Goal: Task Accomplishment & Management: Use online tool/utility

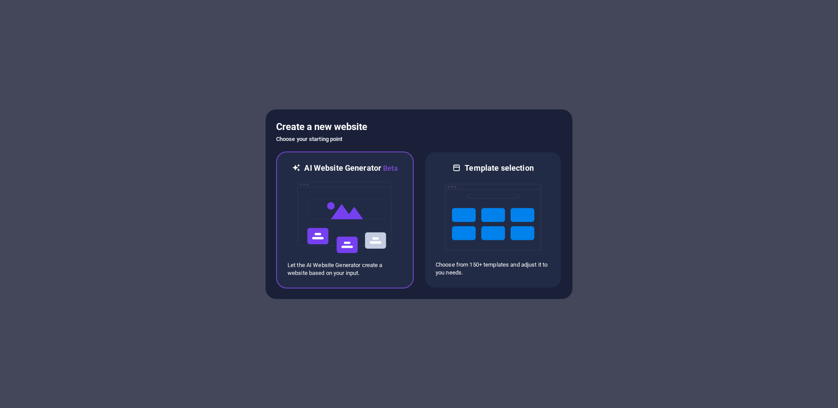
click at [391, 227] on img at bounding box center [345, 218] width 96 height 88
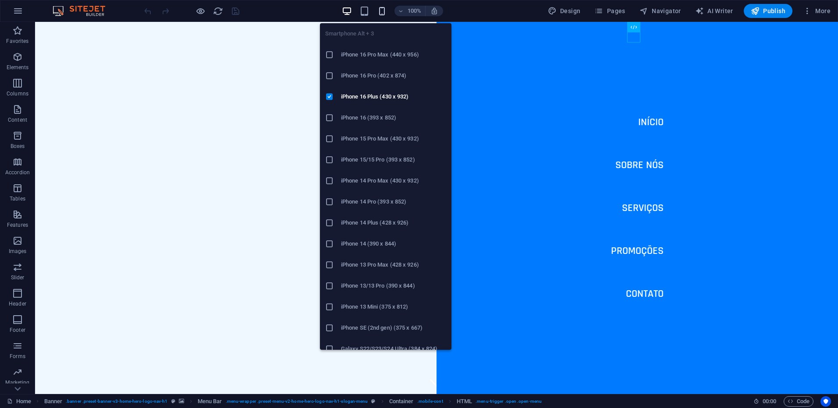
click at [379, 13] on icon "button" at bounding box center [382, 11] width 10 height 10
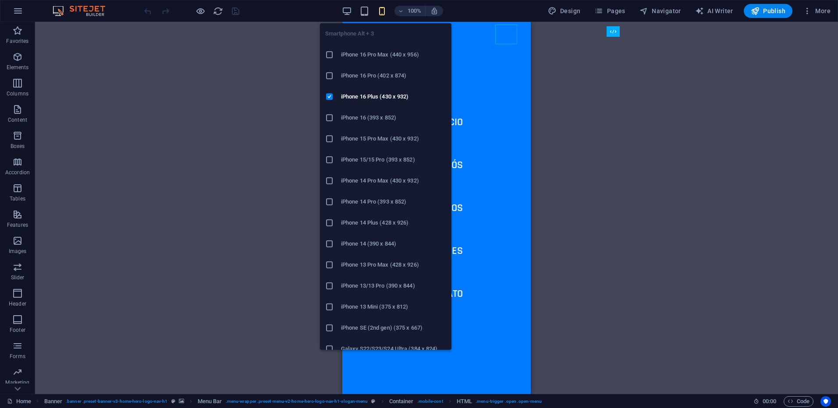
click at [386, 12] on icon "button" at bounding box center [382, 11] width 10 height 10
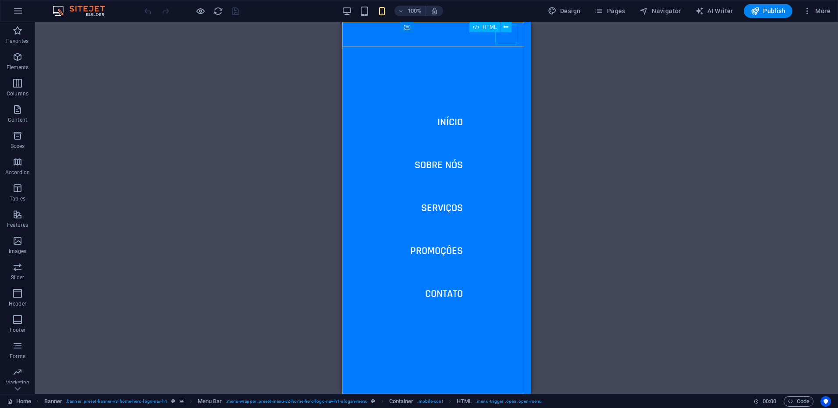
click at [499, 32] on div "HTML" at bounding box center [493, 27] width 48 height 11
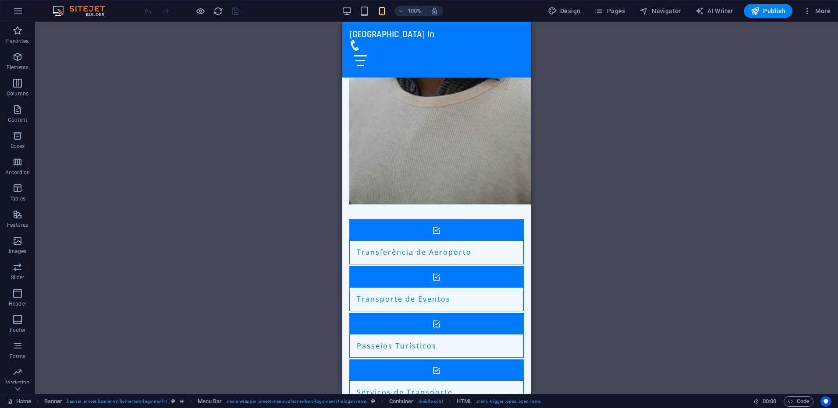
scroll to position [801, 0]
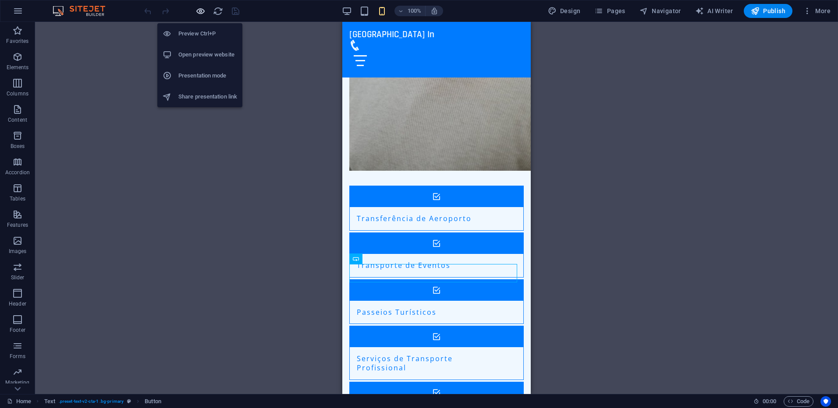
click at [197, 11] on icon "button" at bounding box center [200, 11] width 10 height 10
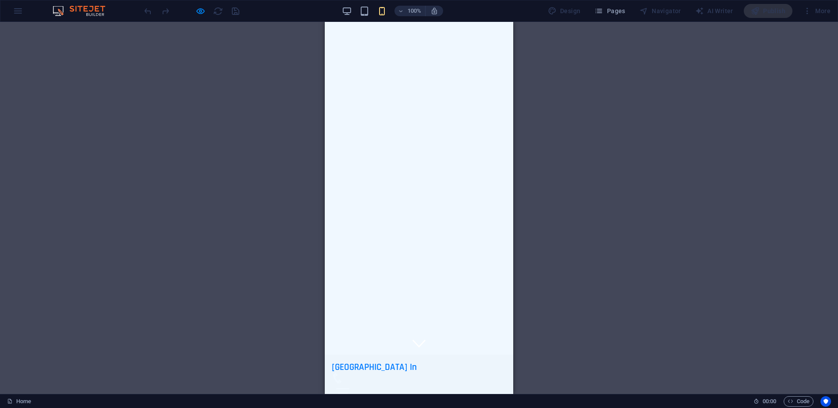
scroll to position [0, 0]
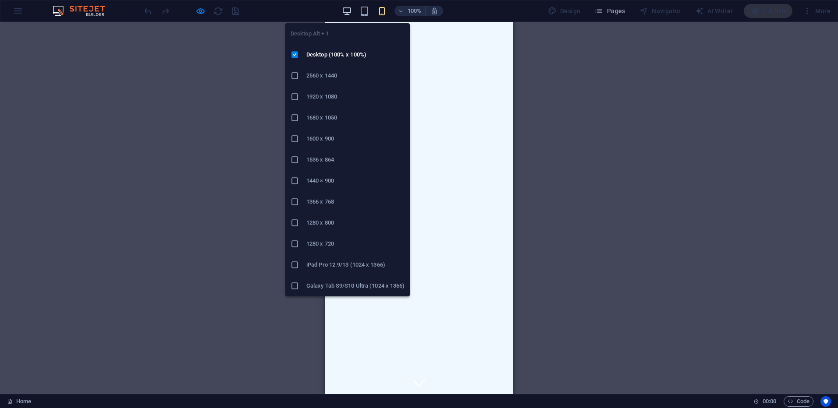
click at [350, 14] on icon "button" at bounding box center [347, 11] width 10 height 10
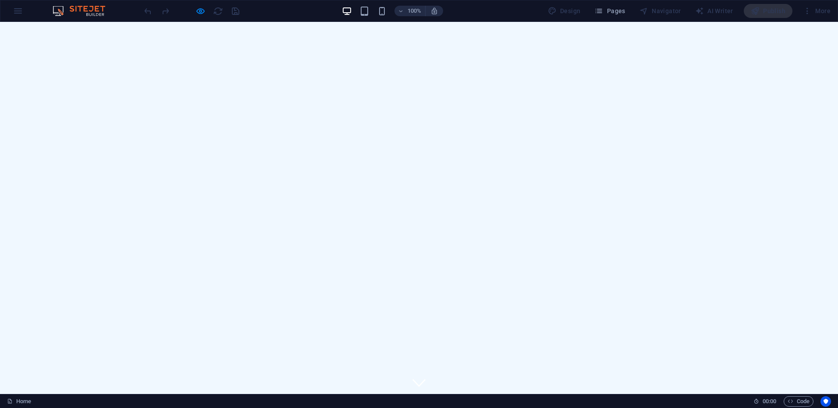
click at [342, 6] on button "button" at bounding box center [347, 11] width 11 height 11
drag, startPoint x: 248, startPoint y: 32, endPoint x: 227, endPoint y: 95, distance: 65.8
drag, startPoint x: 227, startPoint y: 95, endPoint x: 170, endPoint y: 61, distance: 66.4
